Goal: Share content: Distribute website content to other platforms or users

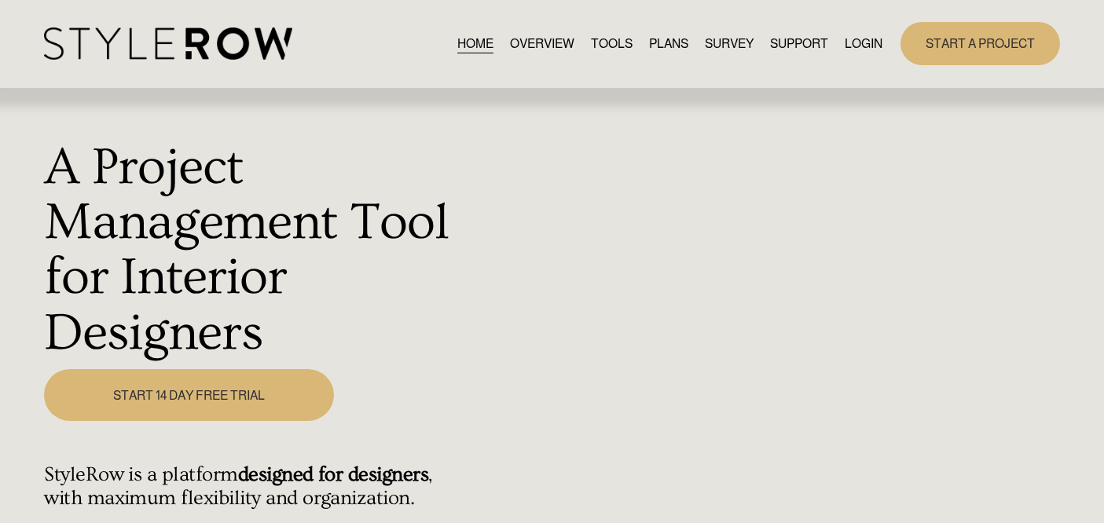
click at [867, 46] on link "LOGIN" at bounding box center [864, 43] width 38 height 21
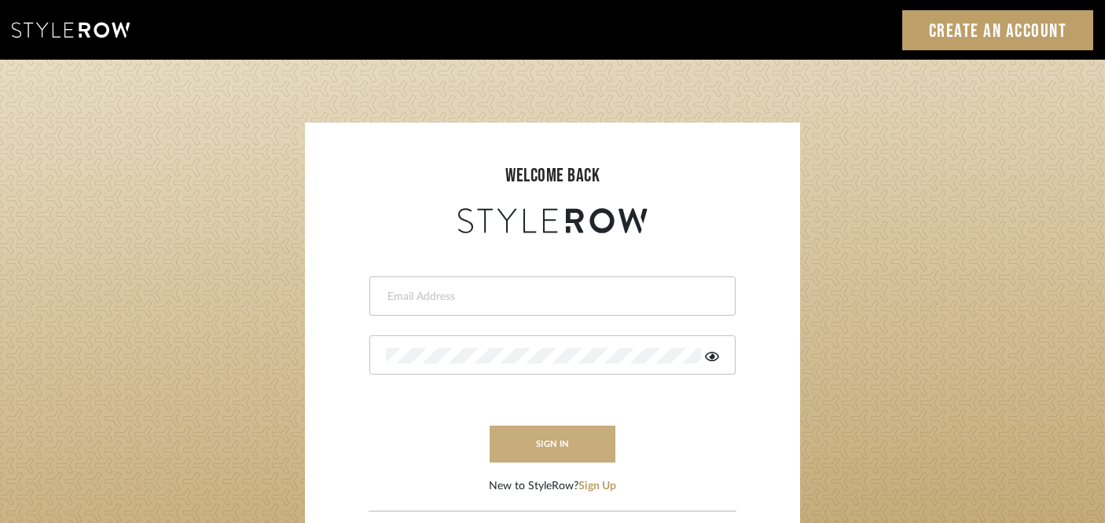
type input "[PERSON_NAME][EMAIL_ADDRESS][DOMAIN_NAME]"
click at [570, 440] on button "sign in" at bounding box center [552, 444] width 126 height 37
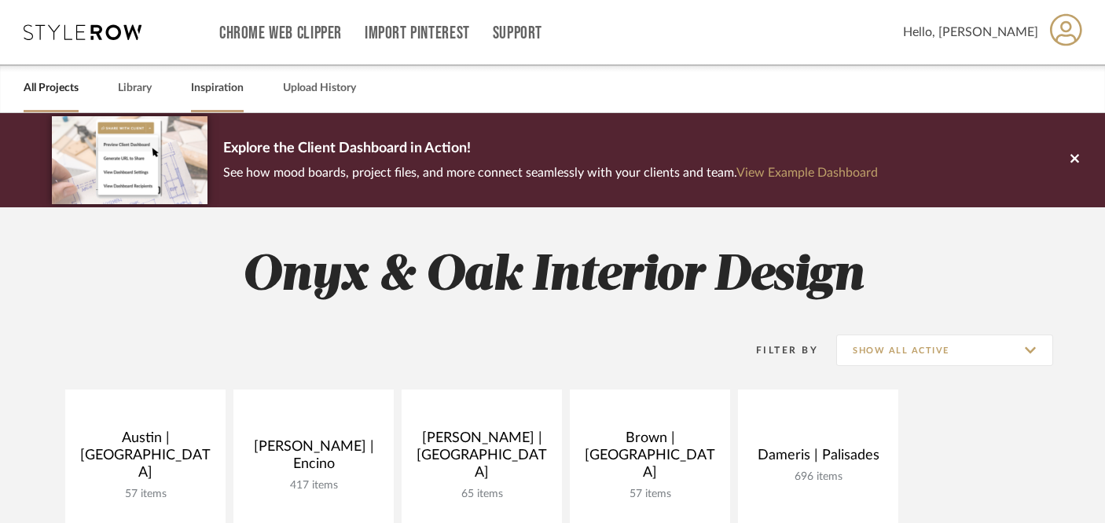
click at [233, 87] on link "Inspiration" at bounding box center [217, 88] width 53 height 21
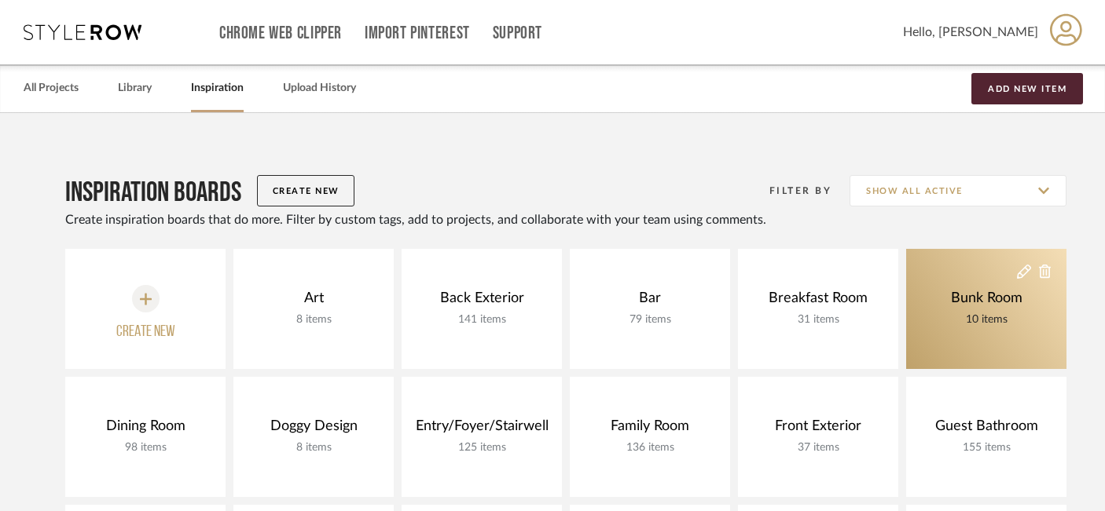
click at [966, 327] on div "10 items" at bounding box center [986, 319] width 79 height 17
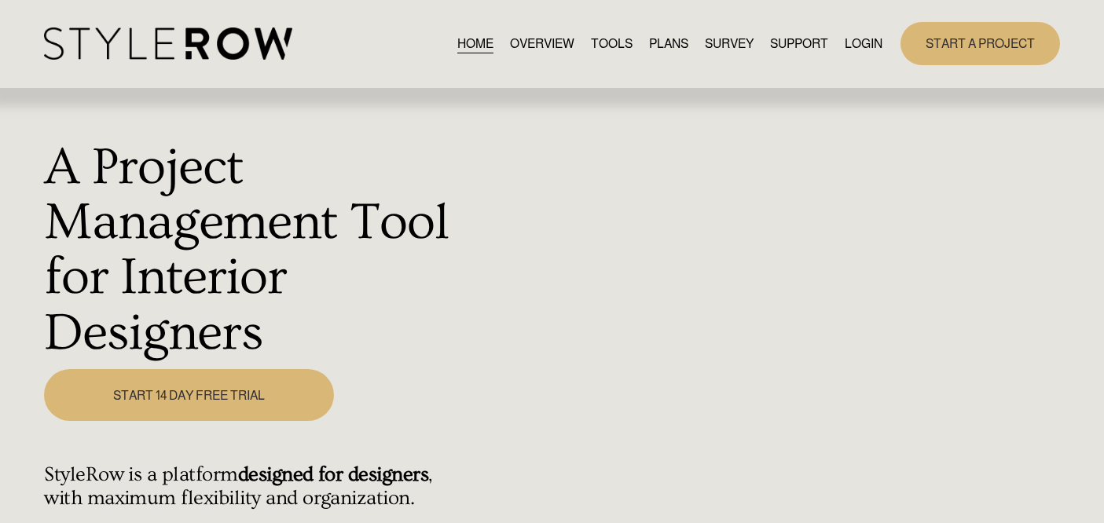
click at [859, 39] on link "LOGIN" at bounding box center [864, 43] width 38 height 21
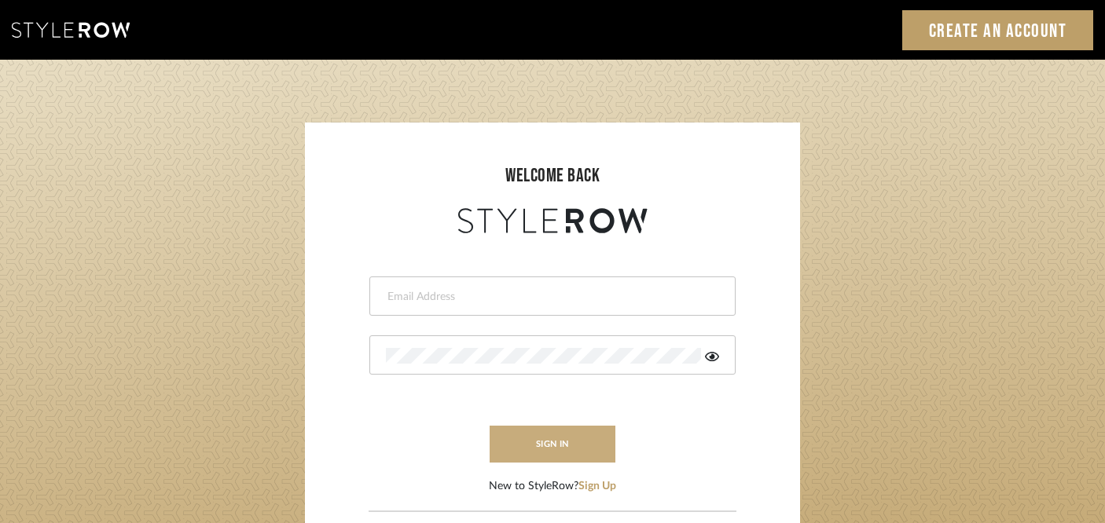
type input "[PERSON_NAME][EMAIL_ADDRESS][DOMAIN_NAME]"
click at [521, 443] on button "sign in" at bounding box center [552, 444] width 126 height 37
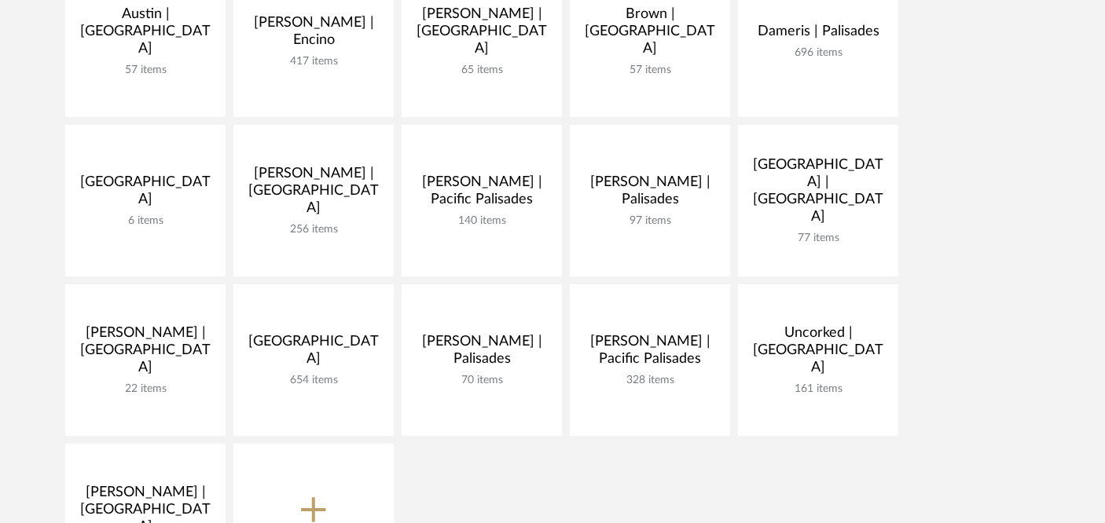
scroll to position [434, 0]
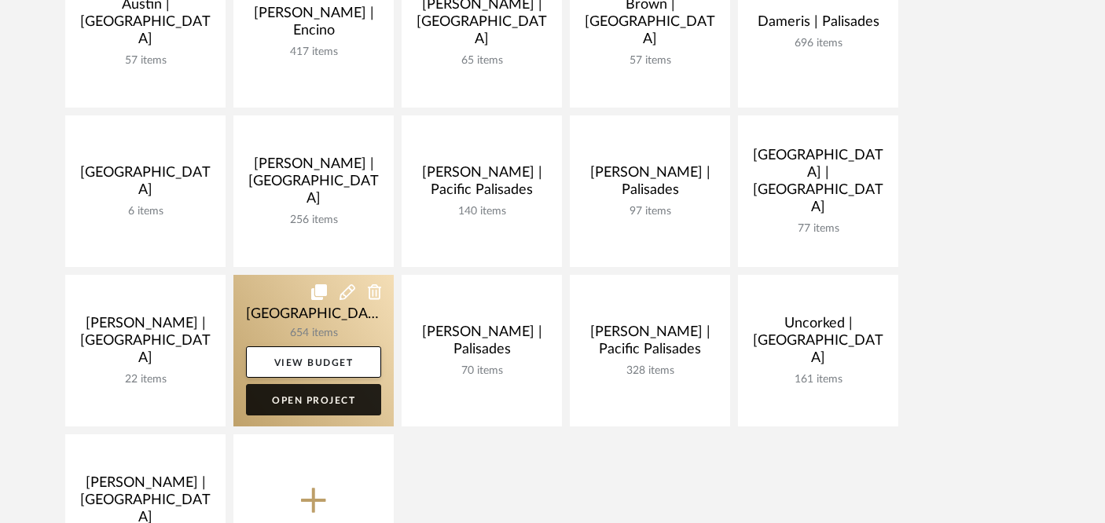
click at [316, 401] on link "Open Project" at bounding box center [313, 399] width 135 height 31
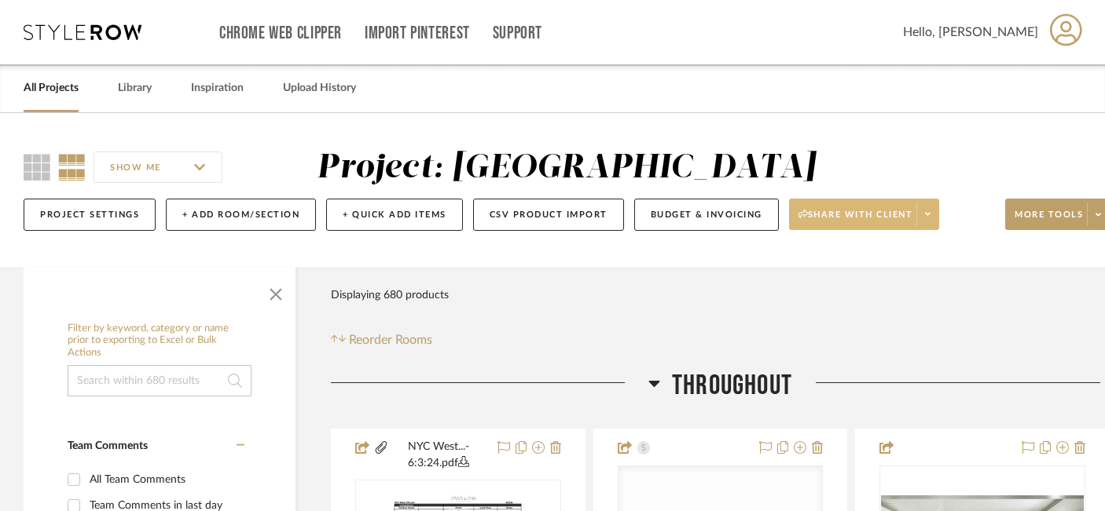
click at [830, 219] on span "Share with client" at bounding box center [855, 221] width 115 height 24
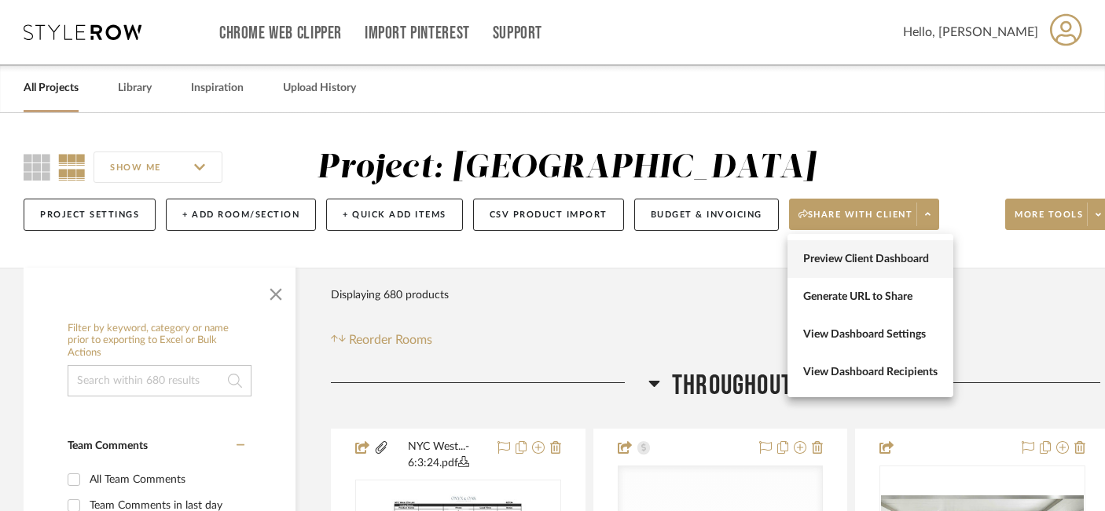
click at [832, 257] on span "Preview Client Dashboard" at bounding box center [870, 259] width 134 height 13
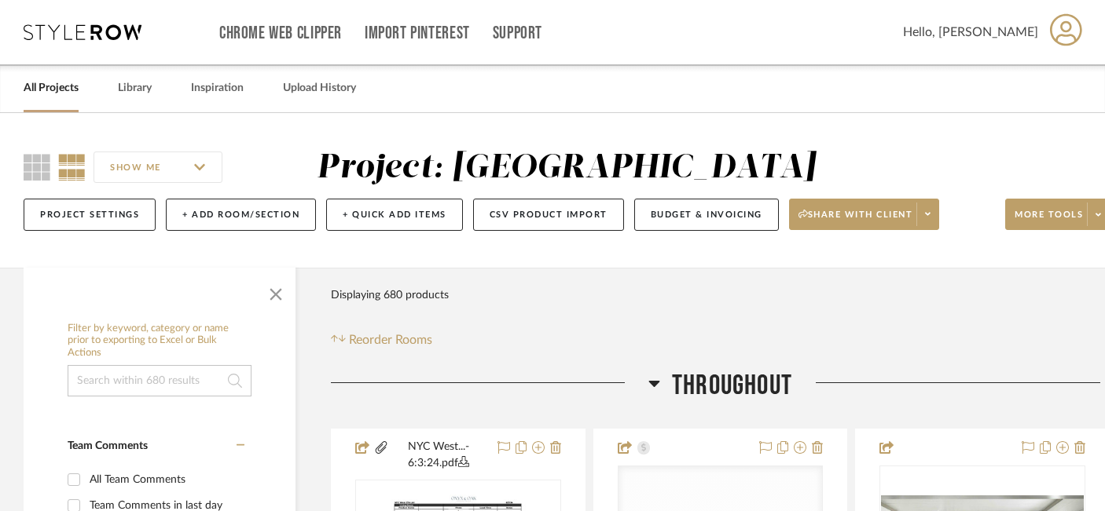
scroll to position [0, 27]
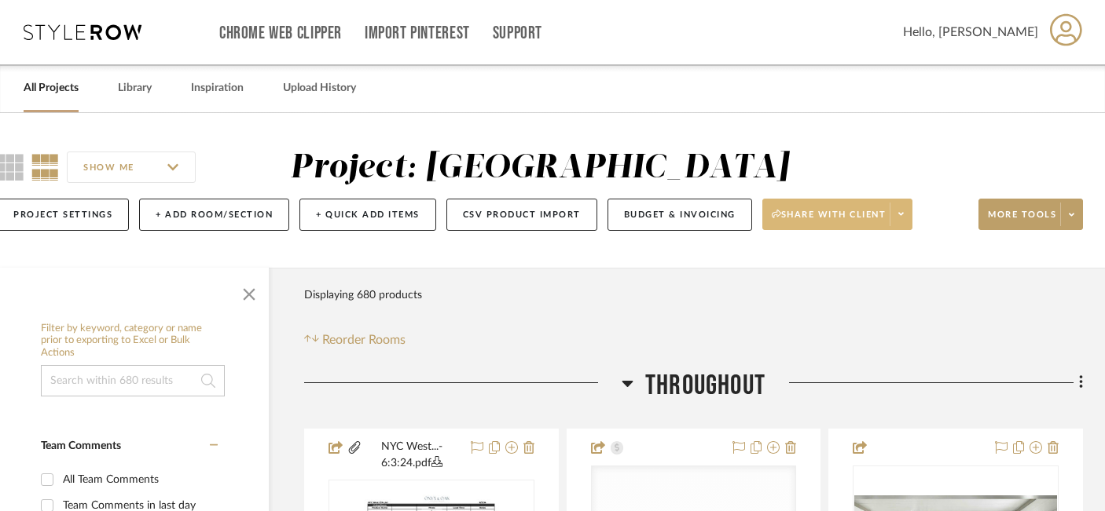
click at [894, 206] on span at bounding box center [900, 215] width 22 height 24
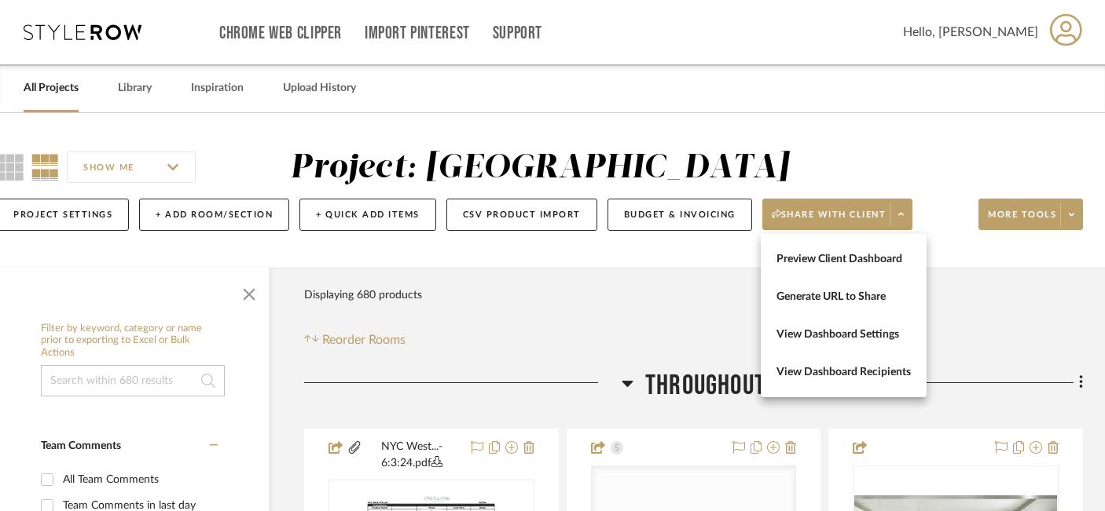
click at [1023, 215] on div at bounding box center [552, 255] width 1105 height 511
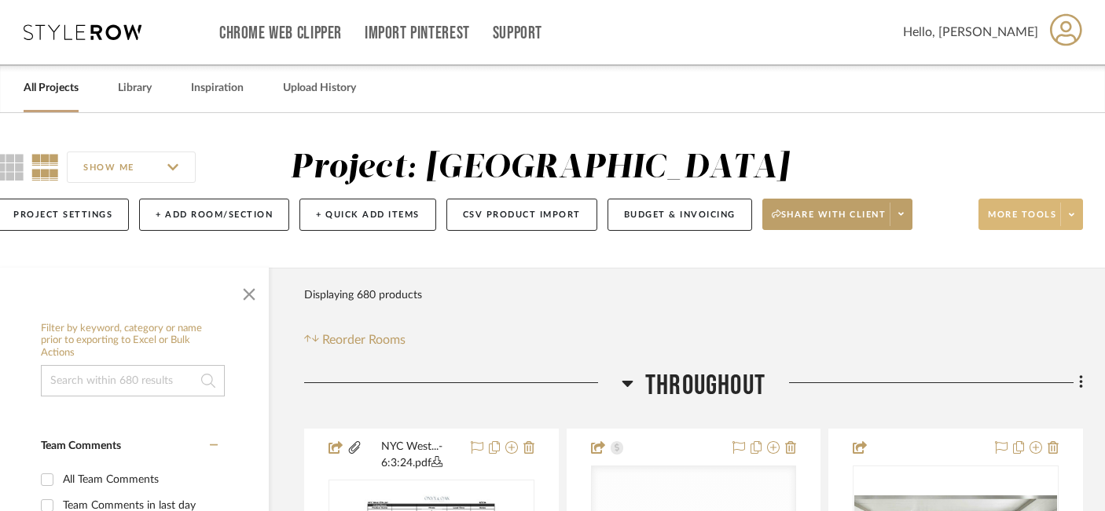
click at [1021, 215] on span "More tools" at bounding box center [1022, 221] width 68 height 24
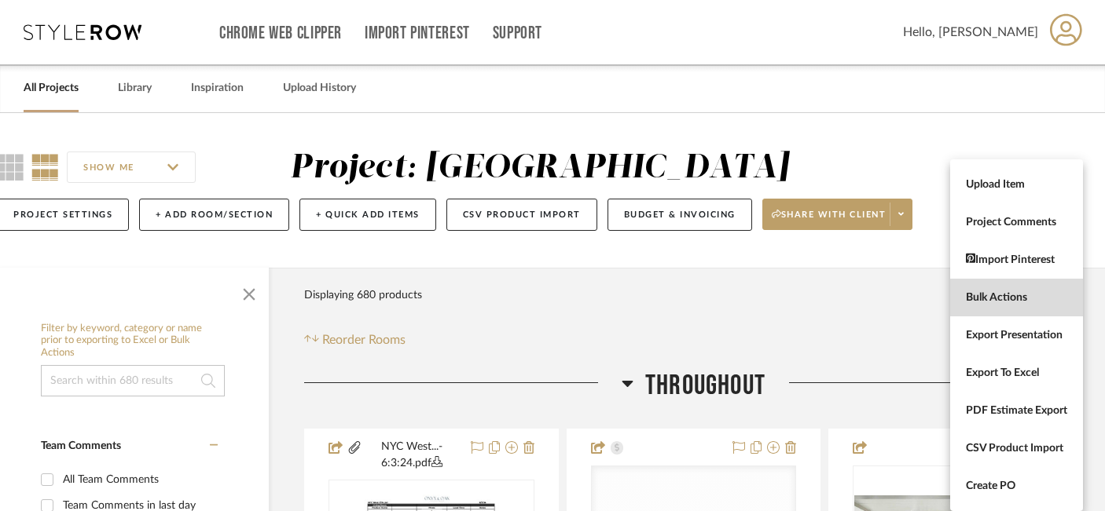
click at [973, 299] on span "Bulk Actions" at bounding box center [1016, 297] width 101 height 13
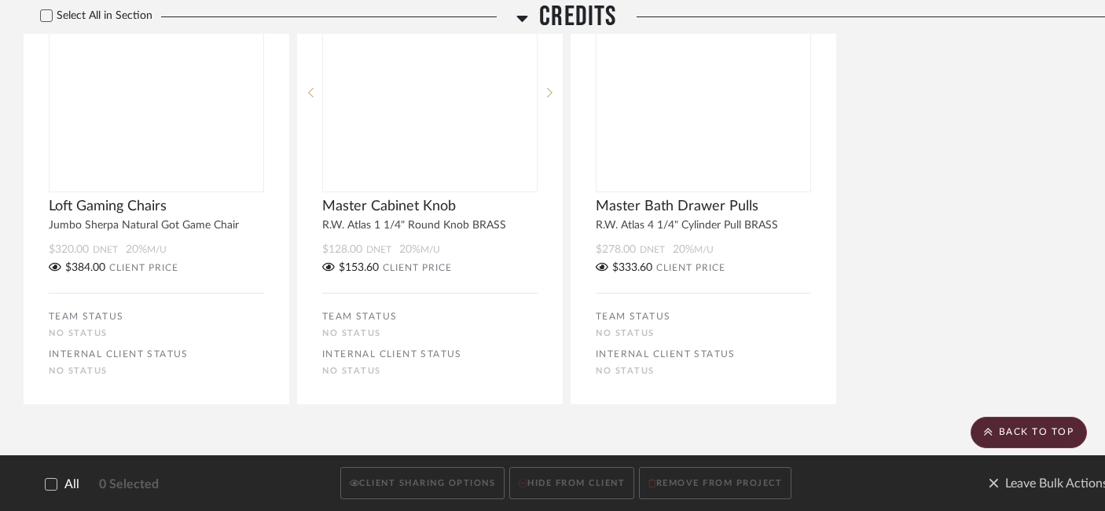
scroll to position [80944, 0]
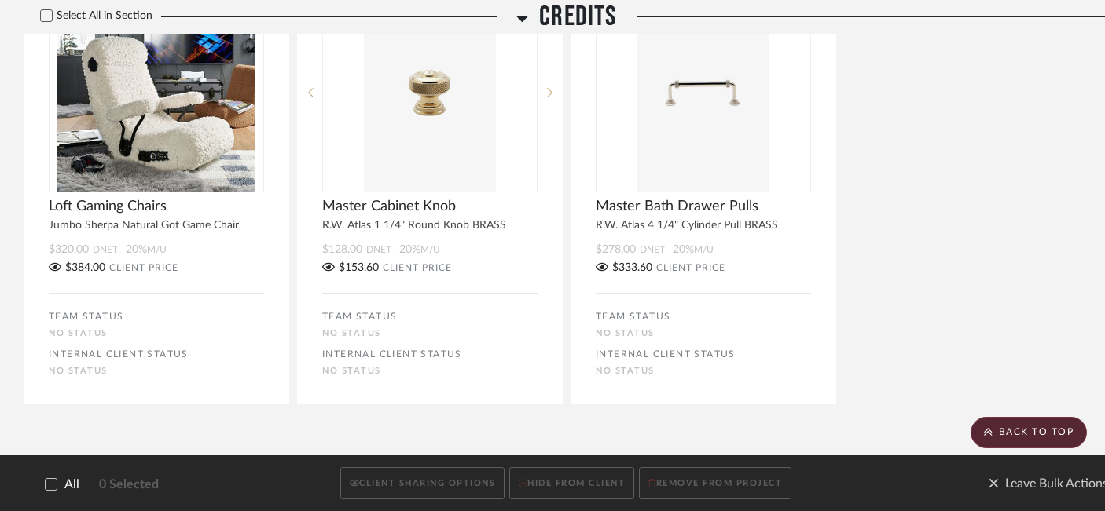
click at [50, 487] on icon at bounding box center [51, 485] width 10 height 8
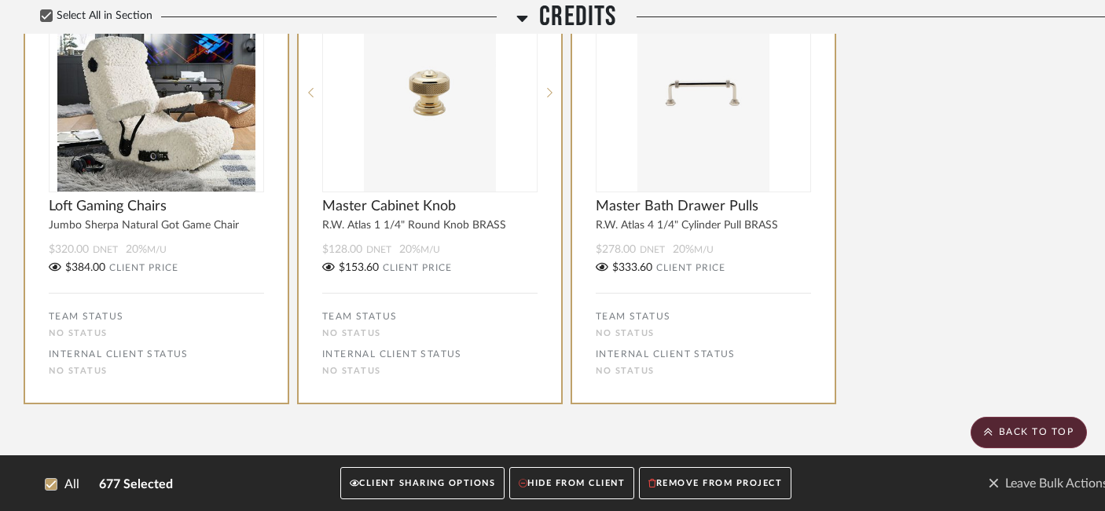
click at [426, 483] on button "CLIENT SHARING OPTIONS" at bounding box center [422, 483] width 164 height 32
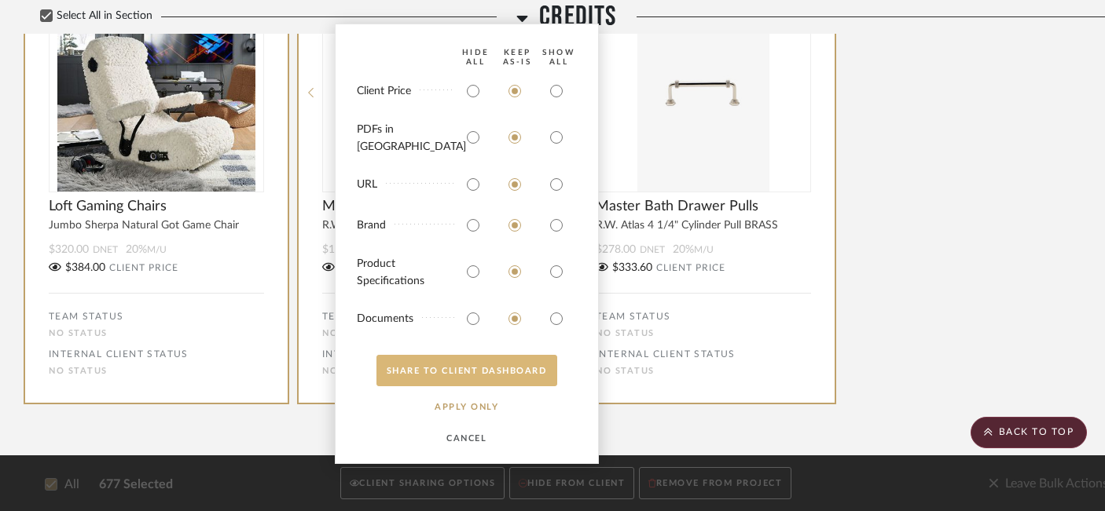
click at [499, 368] on button "SHARE TO CLIENT Dashboard" at bounding box center [466, 370] width 181 height 31
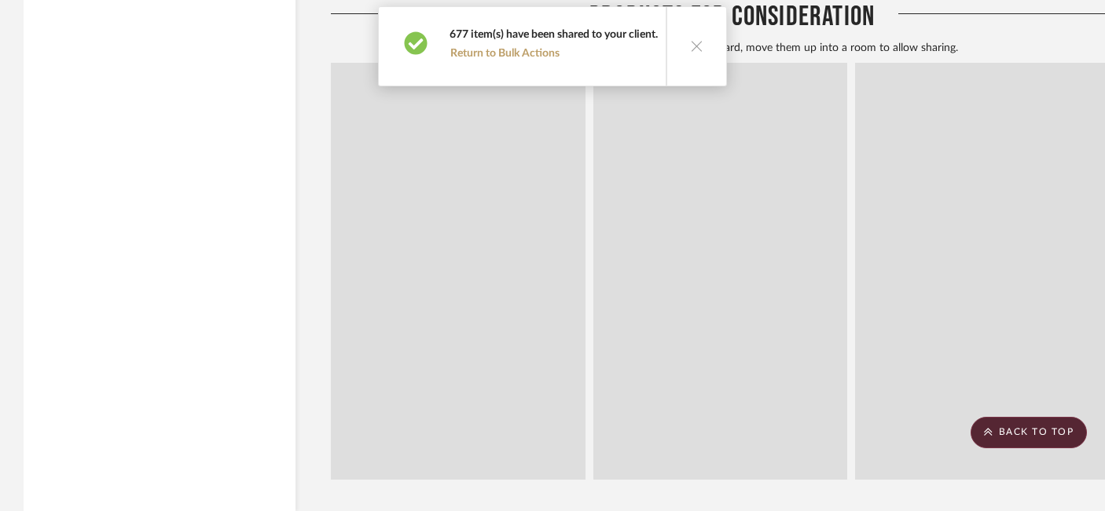
click at [695, 45] on icon at bounding box center [696, 45] width 13 height 13
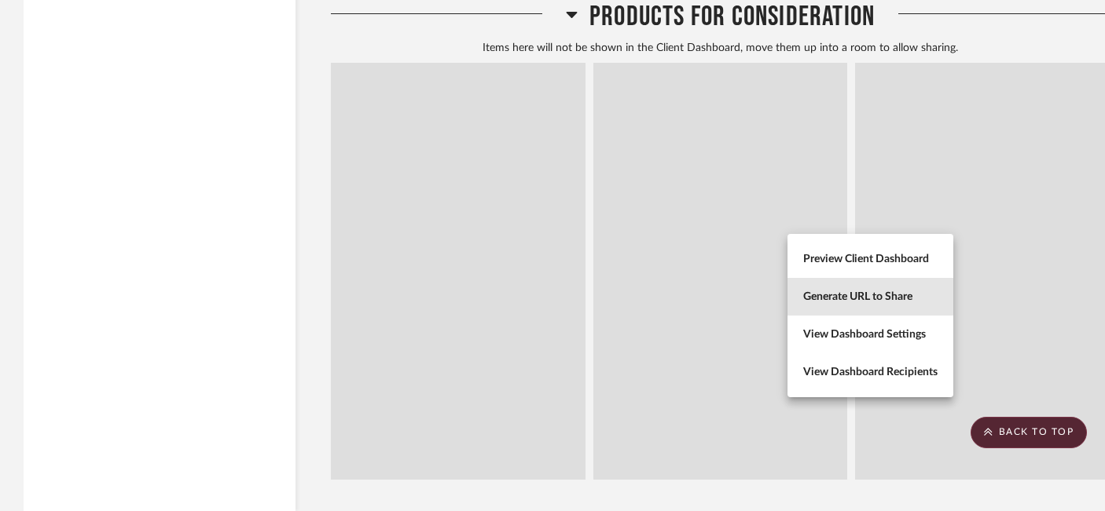
click at [877, 295] on span "Generate URL to Share" at bounding box center [870, 297] width 134 height 13
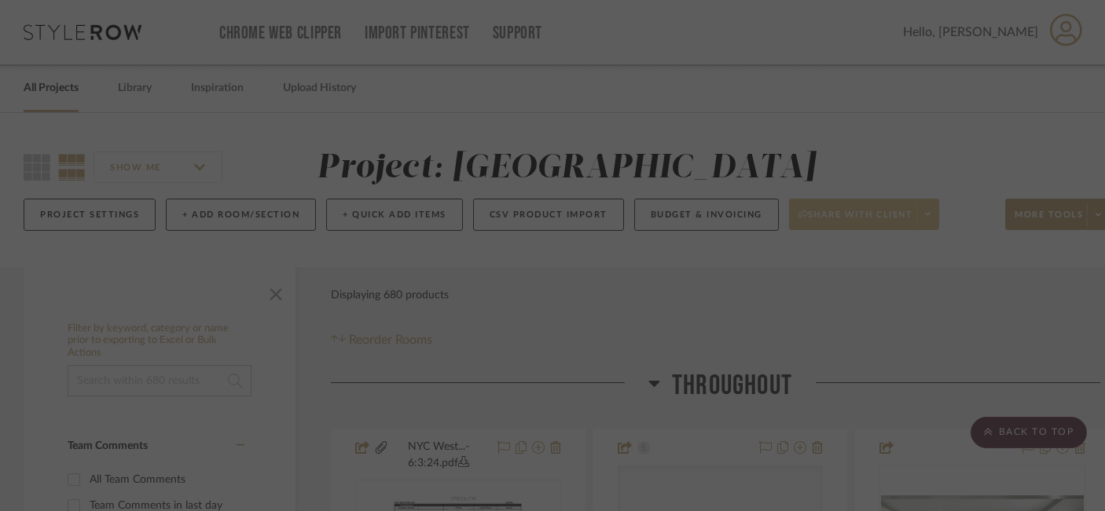
click at [885, 205] on div at bounding box center [552, 255] width 1105 height 511
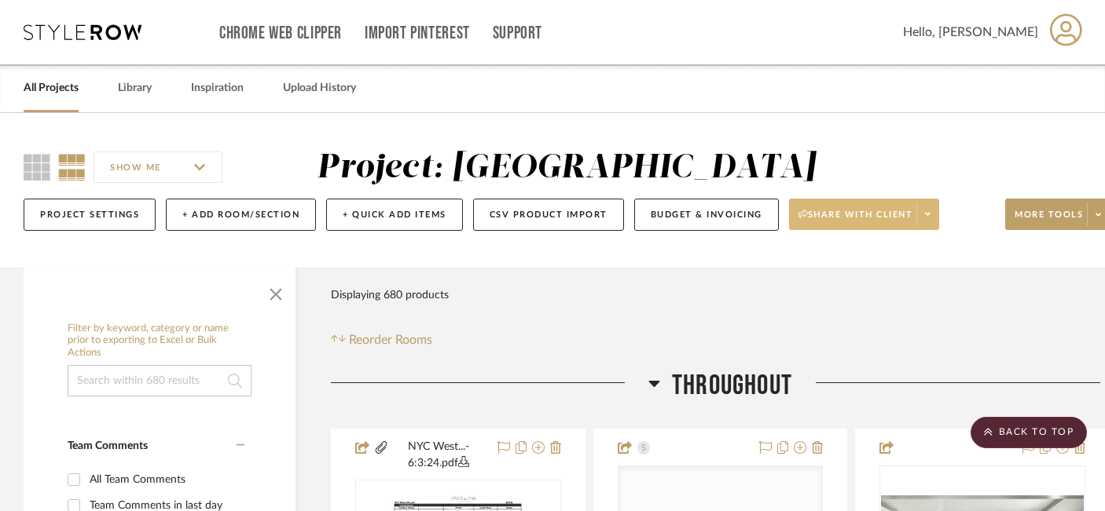
click at [889, 219] on span "Share with client" at bounding box center [855, 221] width 115 height 24
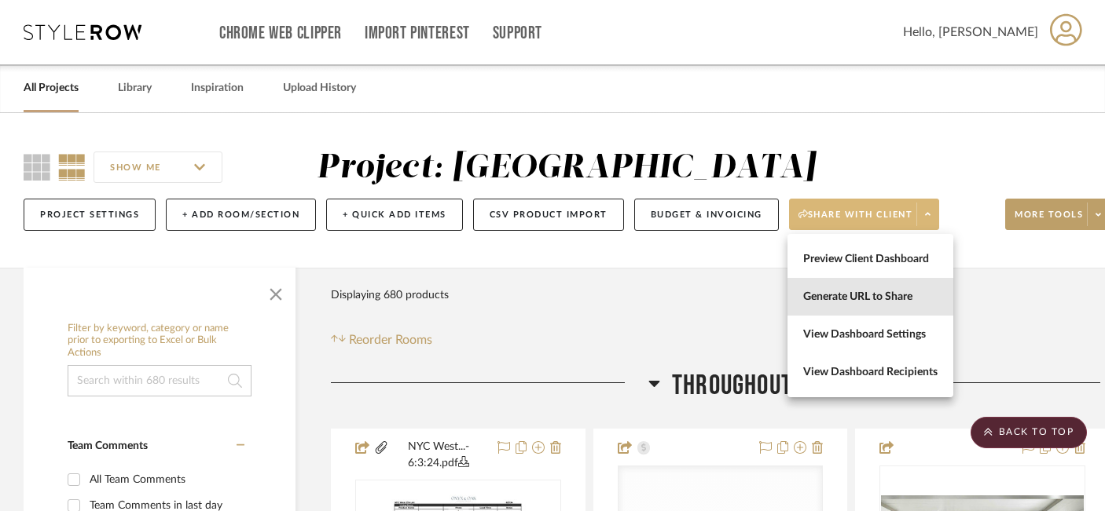
click at [880, 302] on span "Generate URL to Share" at bounding box center [870, 297] width 134 height 13
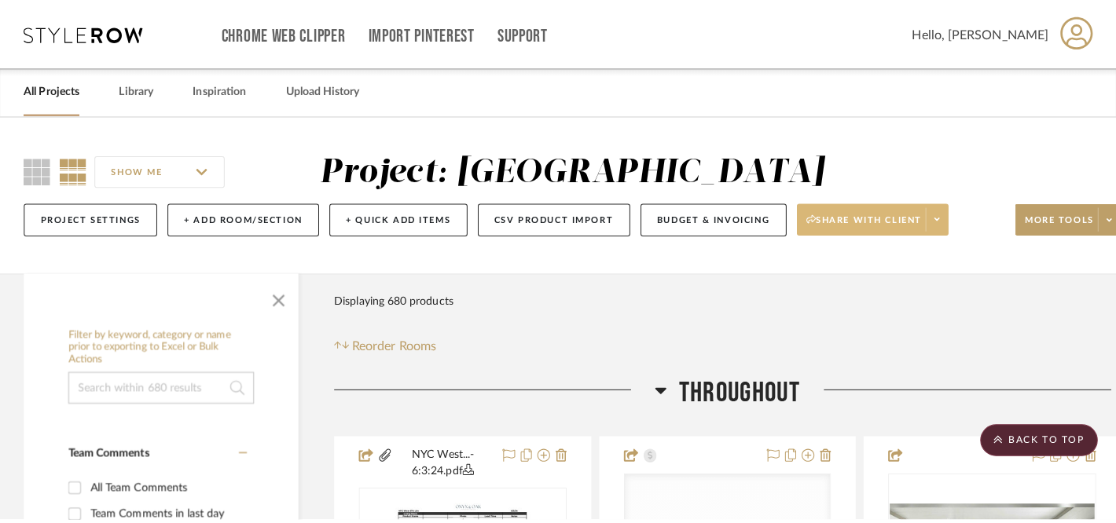
scroll to position [0, 0]
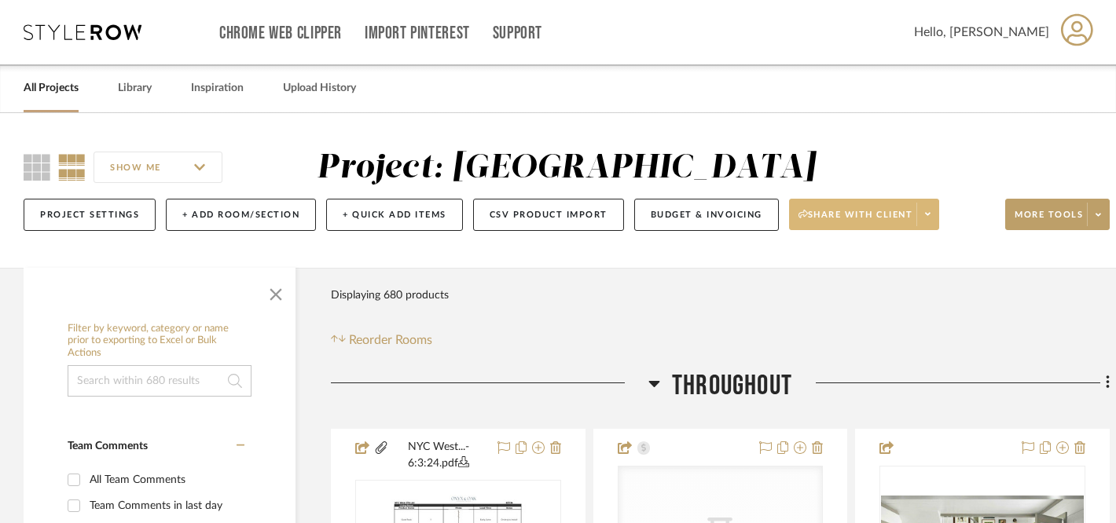
click at [889, 217] on button "Share with client" at bounding box center [864, 214] width 151 height 31
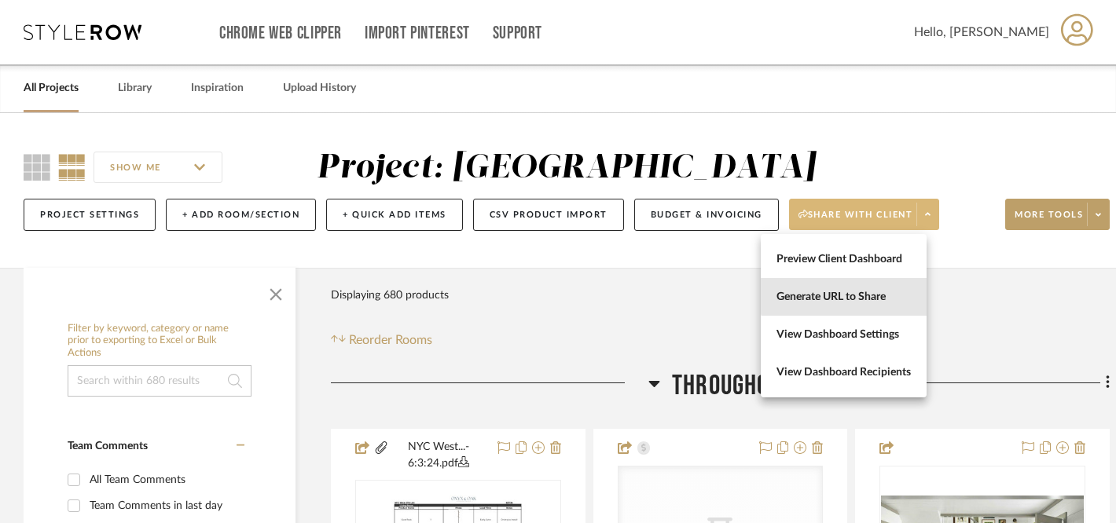
click at [878, 295] on span "Generate URL to Share" at bounding box center [843, 297] width 134 height 13
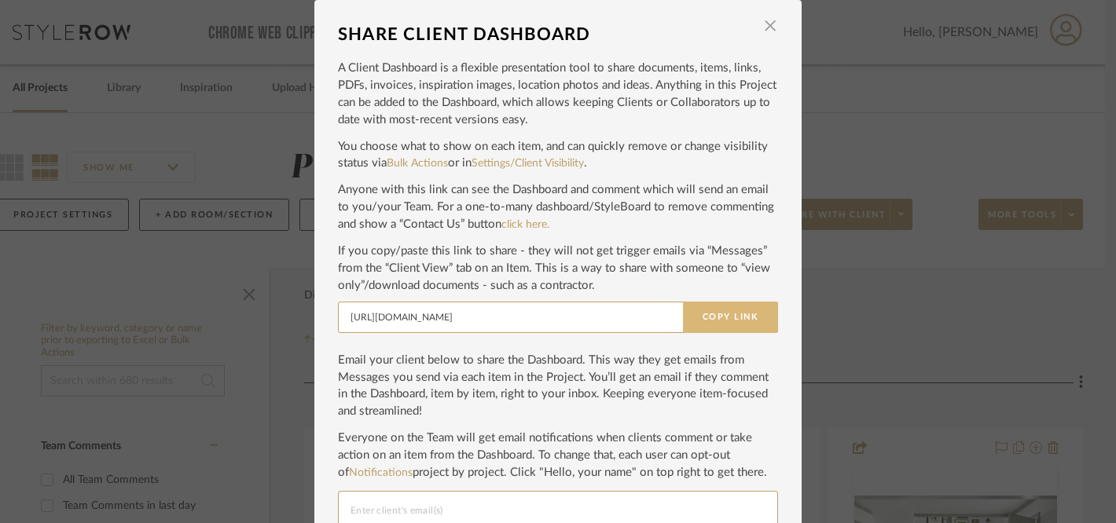
click at [710, 317] on button "Copy Link" at bounding box center [730, 317] width 95 height 31
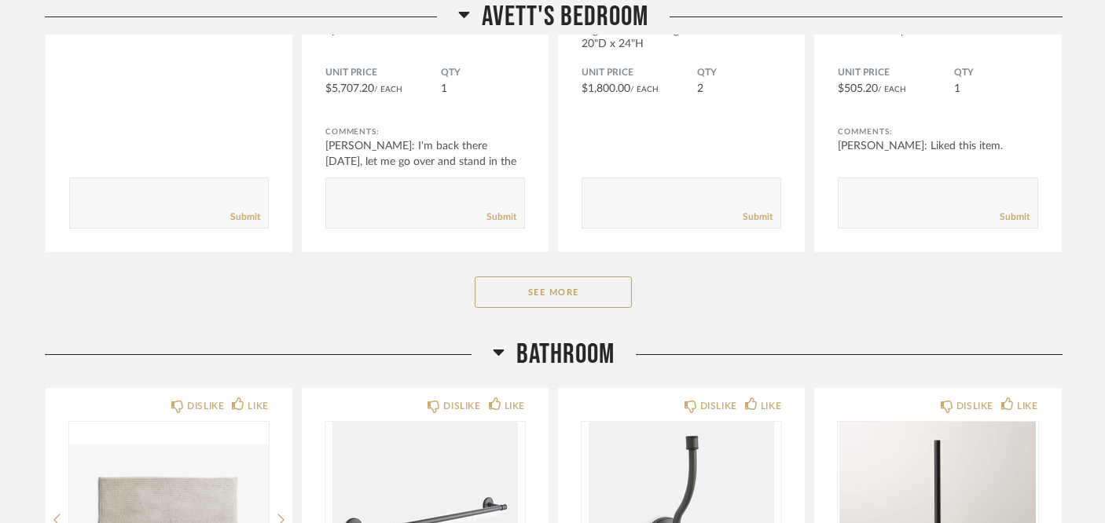
scroll to position [11957, 0]
click at [594, 295] on button "See More" at bounding box center [553, 291] width 157 height 31
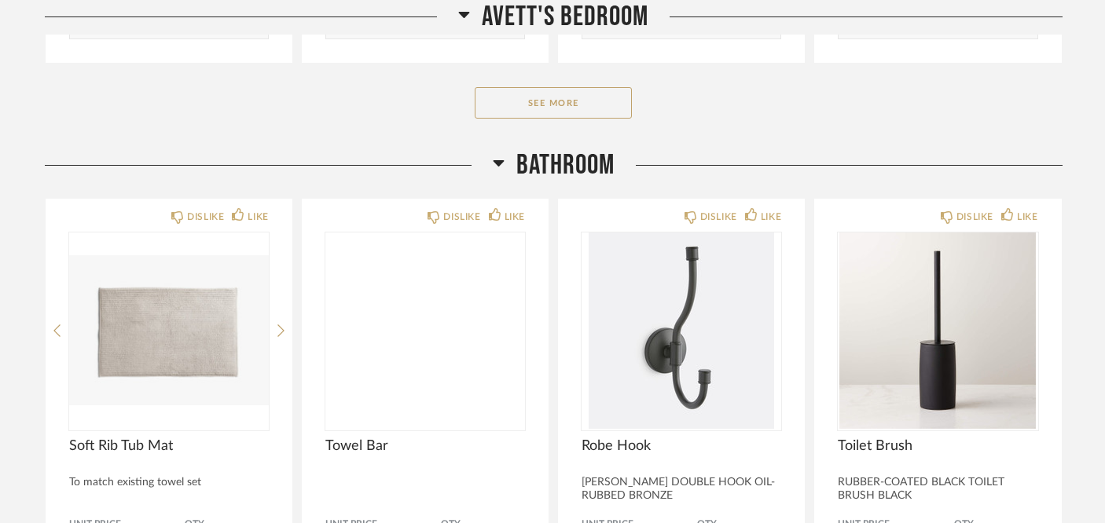
scroll to position [14207, 0]
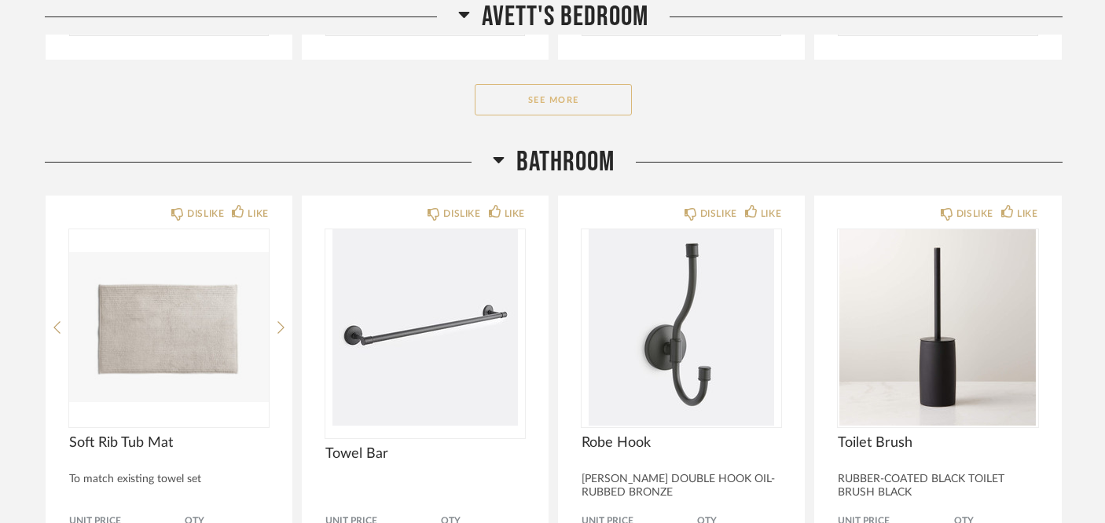
click at [569, 100] on button "See More" at bounding box center [553, 99] width 157 height 31
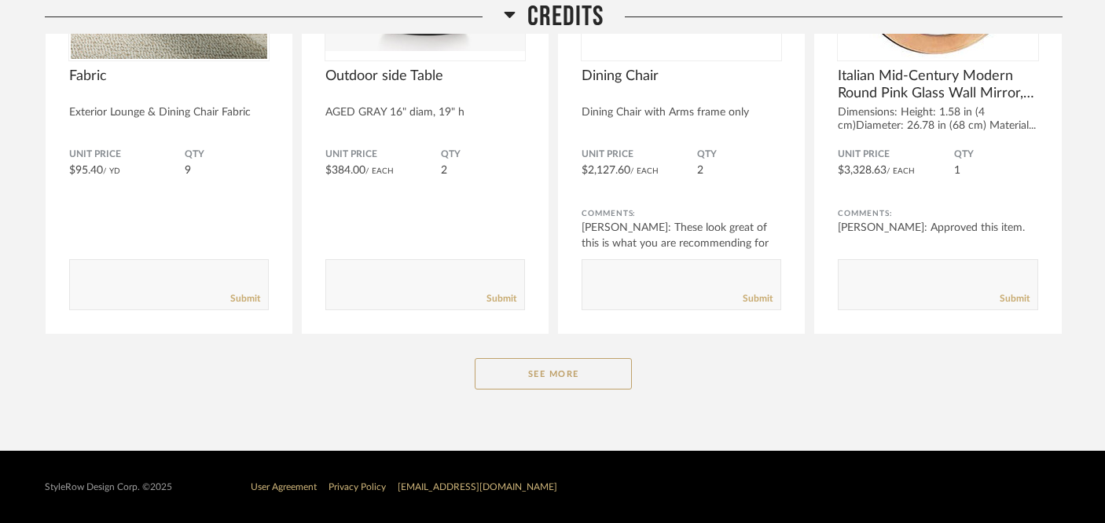
scroll to position [18517, 0]
click at [577, 375] on button "See More" at bounding box center [553, 373] width 157 height 31
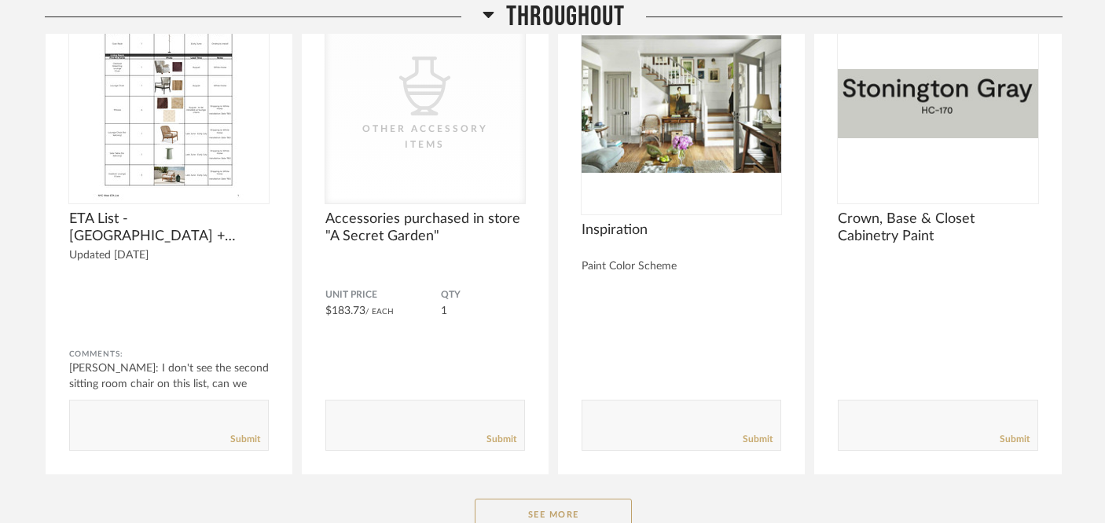
scroll to position [0, 0]
